Goal: Find specific fact: Find specific fact

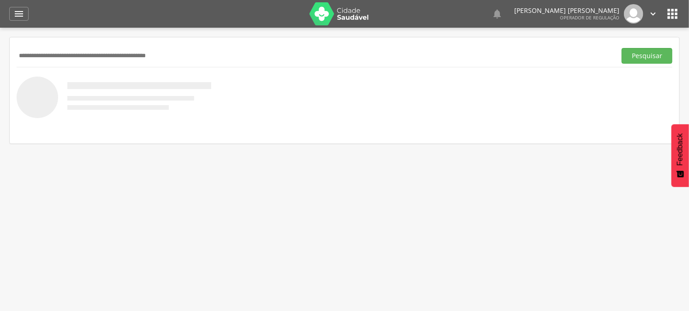
click at [167, 59] on input "text" at bounding box center [315, 56] width 596 height 16
type input "**********"
click at [622, 48] on button "Pesquisar" at bounding box center [647, 56] width 51 height 16
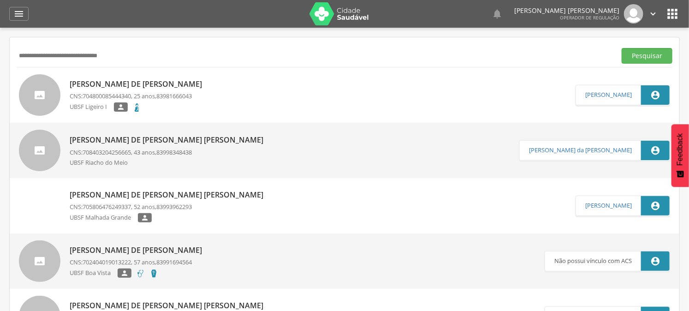
click at [150, 84] on p "[PERSON_NAME] de [PERSON_NAME]" at bounding box center [138, 84] width 137 height 11
type input "**********"
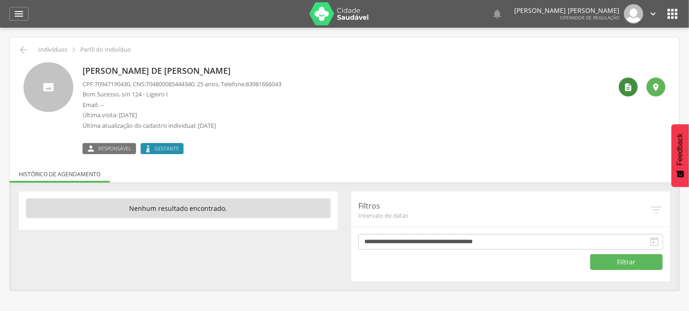
click at [629, 90] on icon "" at bounding box center [628, 87] width 9 height 9
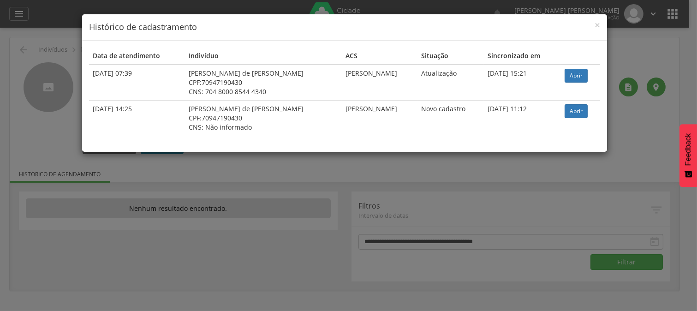
click at [626, 52] on div "× Histórico de cadastramento Data de atendimento Indivíduo ACS Situação Sincron…" at bounding box center [348, 155] width 697 height 311
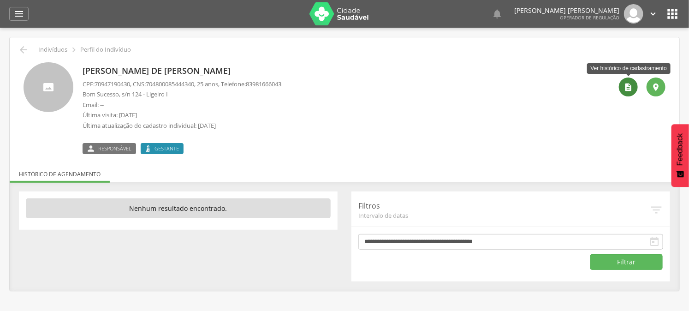
click at [626, 90] on icon "" at bounding box center [628, 87] width 9 height 9
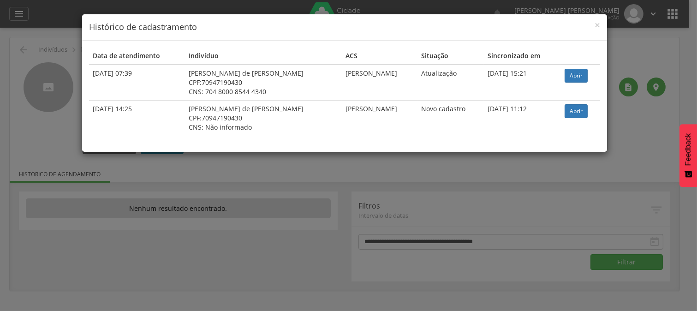
click at [370, 162] on div "× Histórico de cadastramento Data de atendimento Indivíduo ACS Situação Sincron…" at bounding box center [348, 155] width 697 height 311
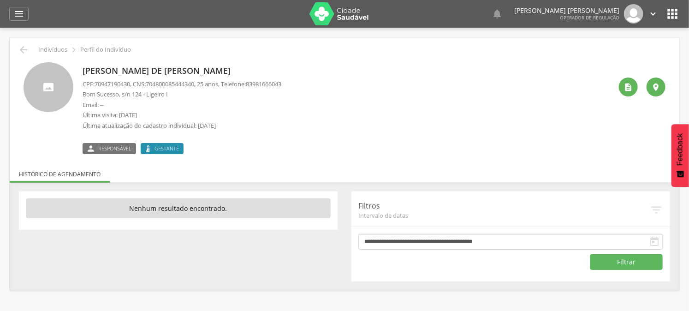
click at [213, 75] on p "[PERSON_NAME] de [PERSON_NAME]" at bounding box center [182, 71] width 199 height 12
click at [633, 86] on icon "" at bounding box center [628, 87] width 9 height 9
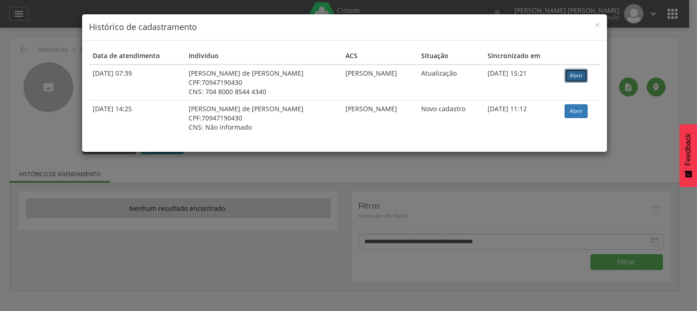
click at [577, 72] on link "Abrir" at bounding box center [576, 76] width 23 height 14
click at [176, 173] on div "× Histórico de cadastramento Data de atendimento Indivíduo ACS Situação Sincron…" at bounding box center [348, 155] width 697 height 311
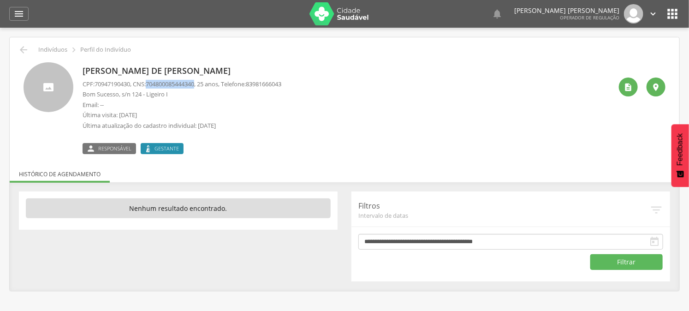
drag, startPoint x: 152, startPoint y: 84, endPoint x: 202, endPoint y: 86, distance: 49.5
click at [194, 86] on span "704800085444340" at bounding box center [170, 84] width 48 height 8
copy span "704800085444340"
click at [667, 6] on div "  Lorem ipsum dolor sit amet, sed do eiusmod tempor incididunt ut labore et d…" at bounding box center [359, 14] width 642 height 28
click at [667, 12] on icon "" at bounding box center [672, 13] width 15 height 15
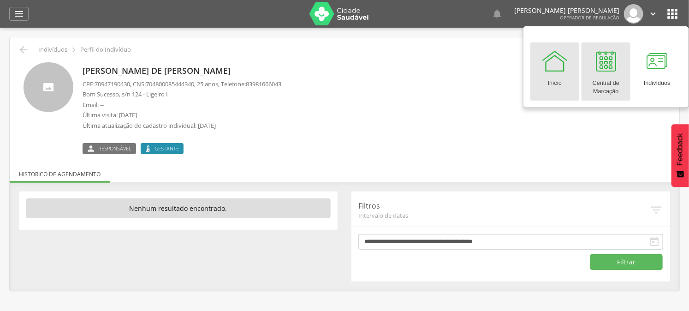
click at [607, 78] on div "Central de Marcação" at bounding box center [607, 85] width 40 height 21
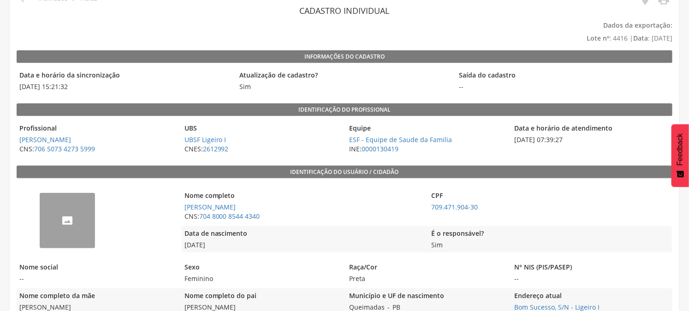
scroll to position [102, 0]
